Goal: Task Accomplishment & Management: Complete application form

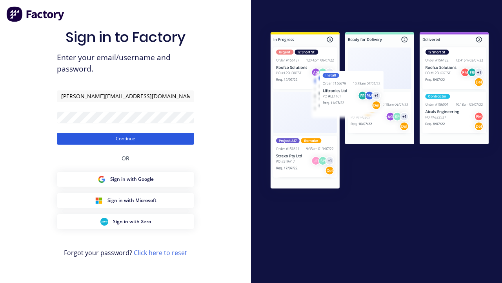
click at [126, 138] on button "Continue" at bounding box center [125, 139] width 137 height 12
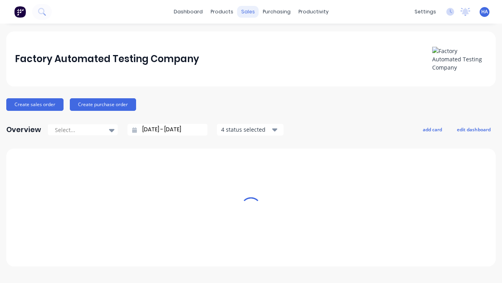
click at [248, 12] on div "sales" at bounding box center [248, 12] width 22 height 12
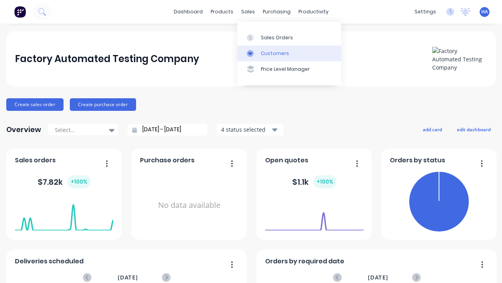
click at [289, 53] on link "Customers" at bounding box center [289, 54] width 104 height 16
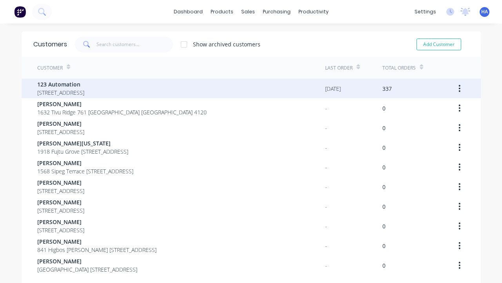
click at [84, 84] on span "123 Automation" at bounding box center [60, 84] width 47 height 8
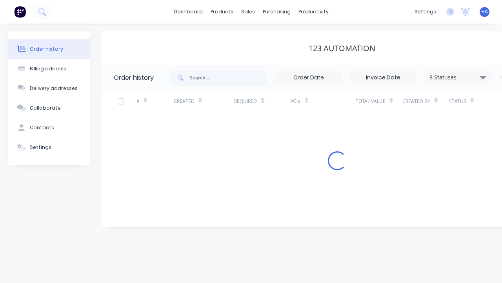
scroll to position [0, 80]
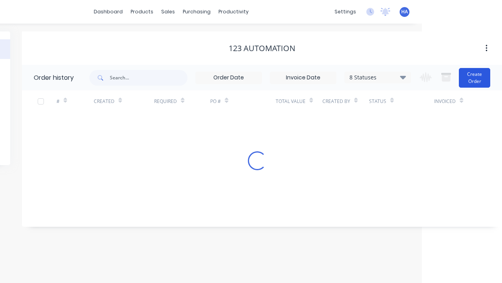
click at [475, 77] on button "Create Order" at bounding box center [474, 78] width 31 height 20
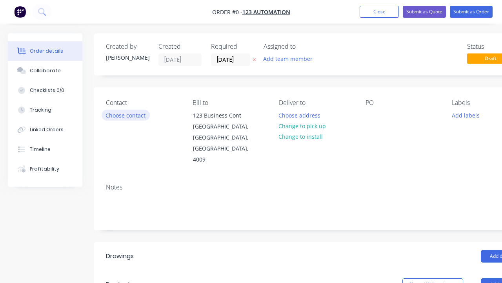
click at [125, 115] on button "Choose contact" at bounding box center [126, 114] width 48 height 11
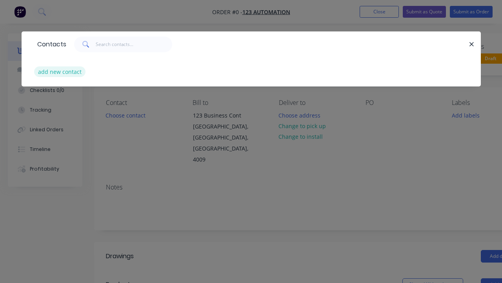
click at [59, 71] on button "add new contact" at bounding box center [60, 71] width 52 height 11
select select "AU"
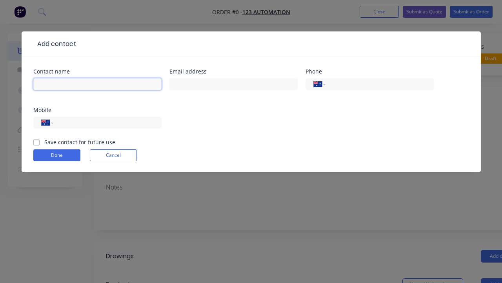
click at [97, 84] on input "text" at bounding box center [97, 84] width 128 height 12
type input "[PERSON_NAME] Automated"
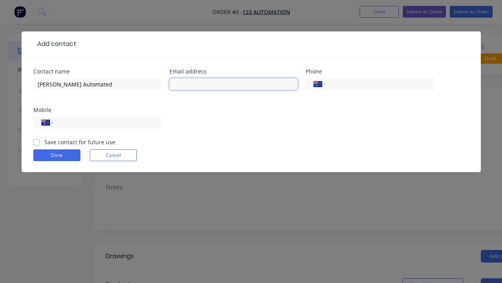
click at [234, 84] on input "text" at bounding box center [234, 84] width 128 height 12
type input "[PERSON_NAME][EMAIL_ADDRESS][DOMAIN_NAME]"
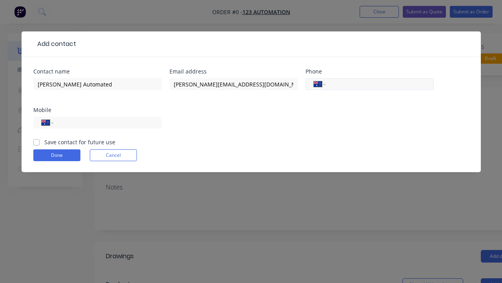
click at [378, 84] on input "tel" at bounding box center [378, 84] width 94 height 9
type input "0412 412 321"
click at [106, 122] on input "tel" at bounding box center [106, 122] width 94 height 9
type input "0412 341 232"
click at [57, 155] on button "Done" at bounding box center [56, 155] width 47 height 12
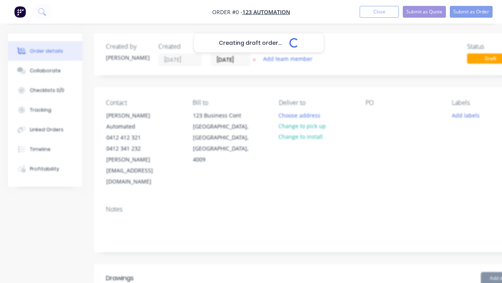
scroll to position [0, 44]
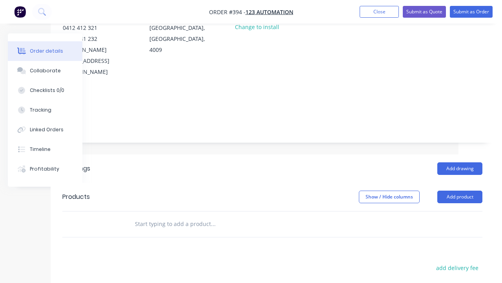
click at [335, 11] on div at bounding box center [328, 5] width 13 height 11
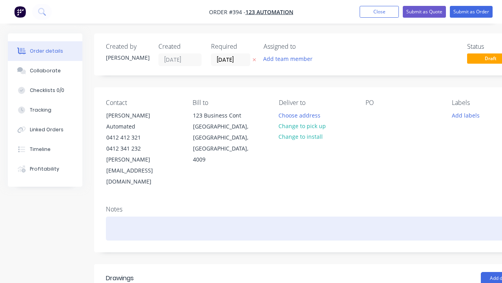
click at [292, 216] on div at bounding box center [316, 228] width 420 height 24
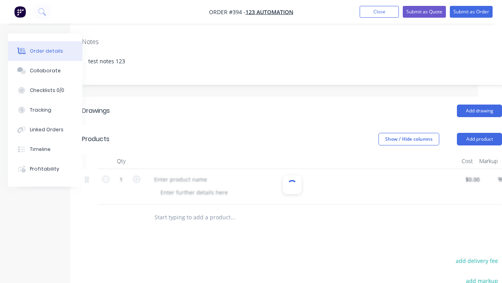
scroll to position [36, 0]
